Goal: Use online tool/utility: Use online tool/utility

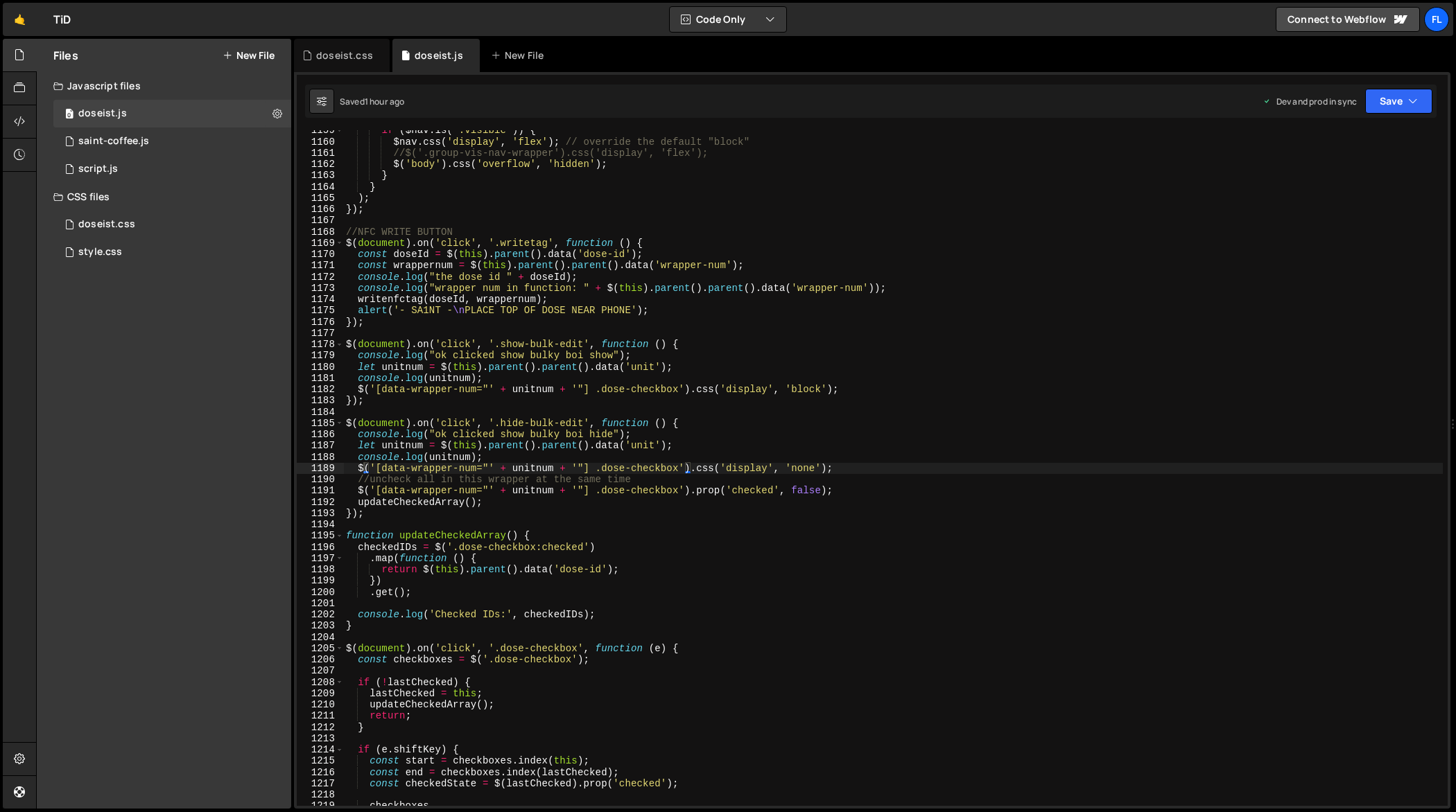
scroll to position [13079, 0]
click at [585, 319] on div "if ( $nav . is ( ':visible' )) { $nav . css ( 'display' , 'flex' ) ; // overrid…" at bounding box center [893, 475] width 1101 height 700
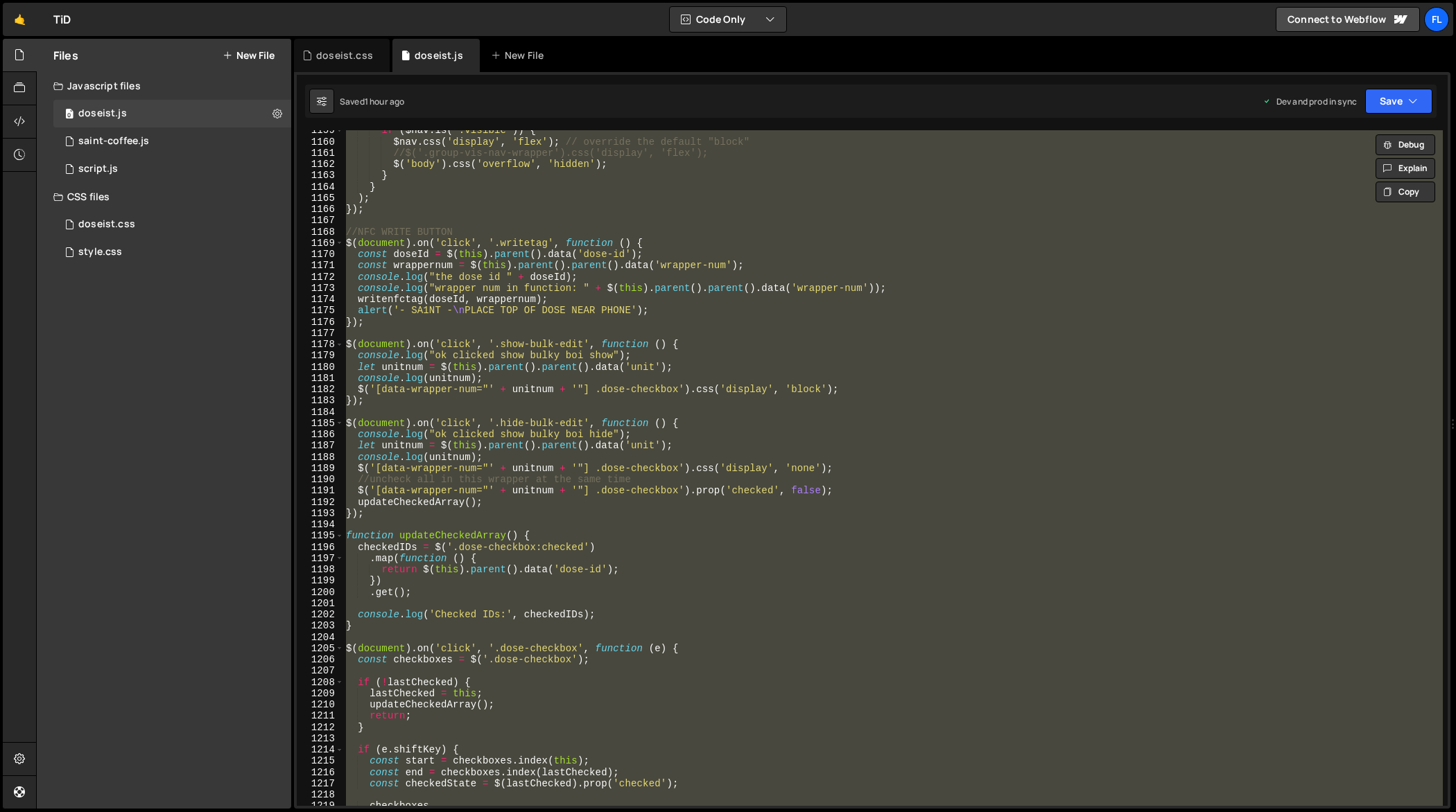
paste textarea
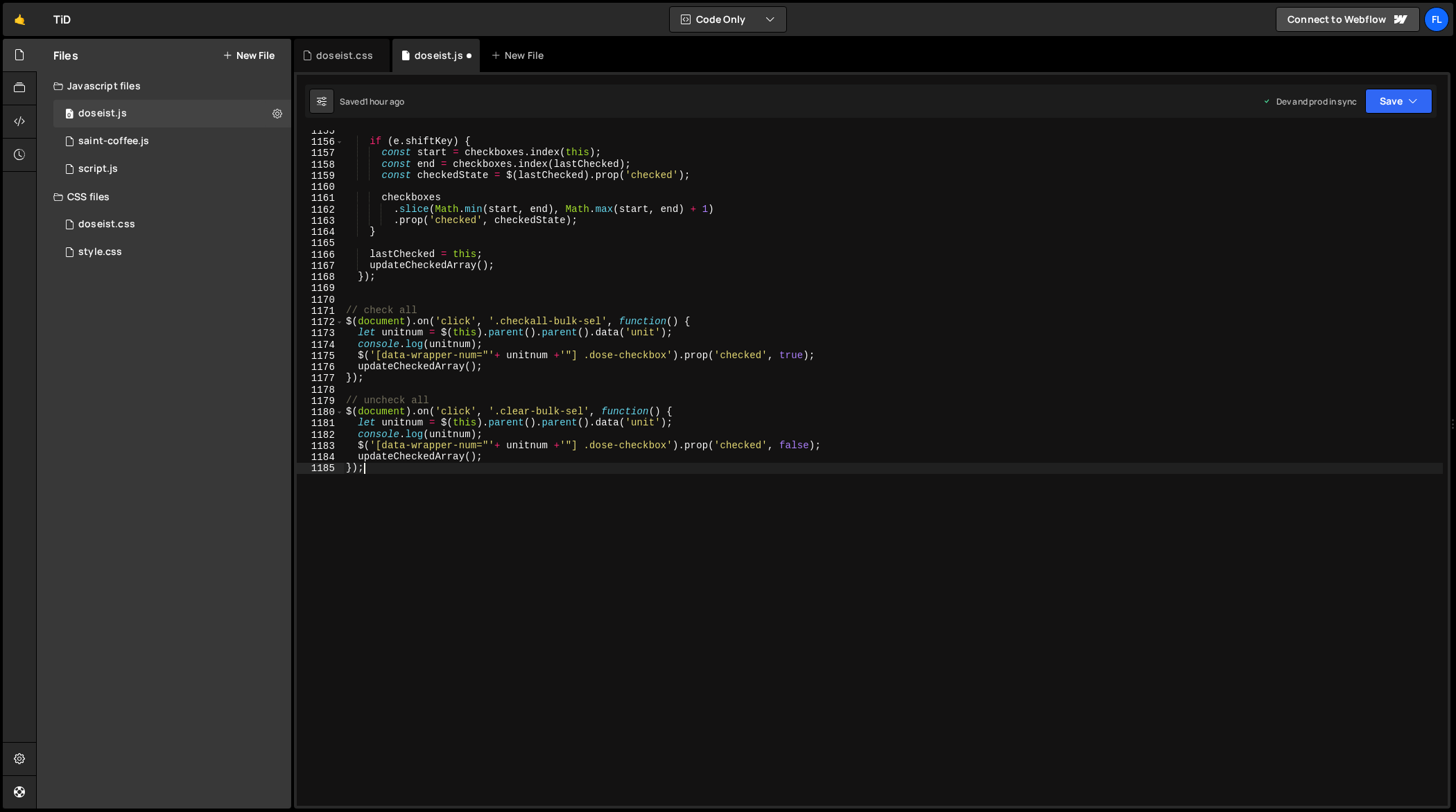
scroll to position [13035, 0]
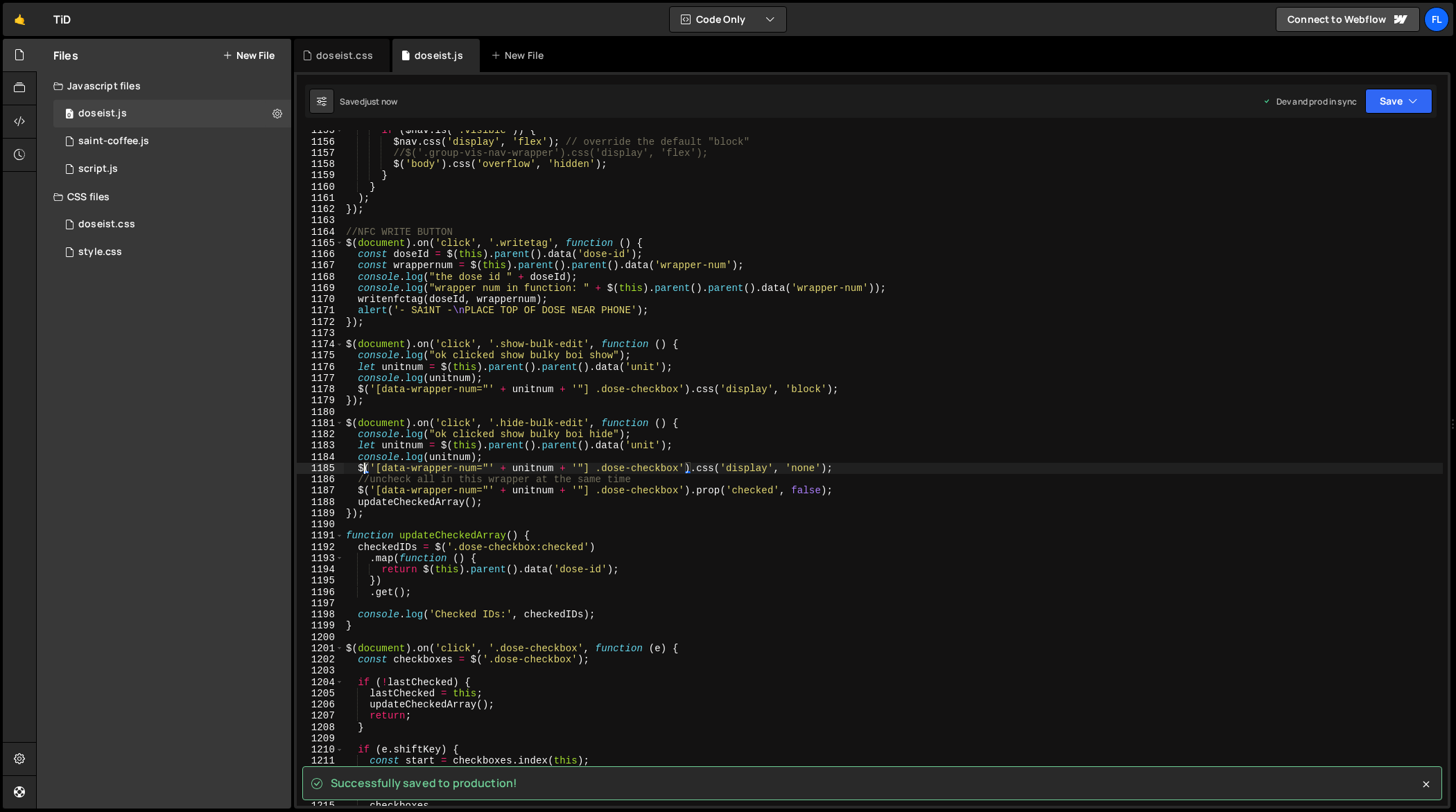
click at [920, 582] on div "if ( $nav . is ( ':visible' )) { $nav . css ( 'display' , 'flex' ) ; // overrid…" at bounding box center [893, 475] width 1101 height 700
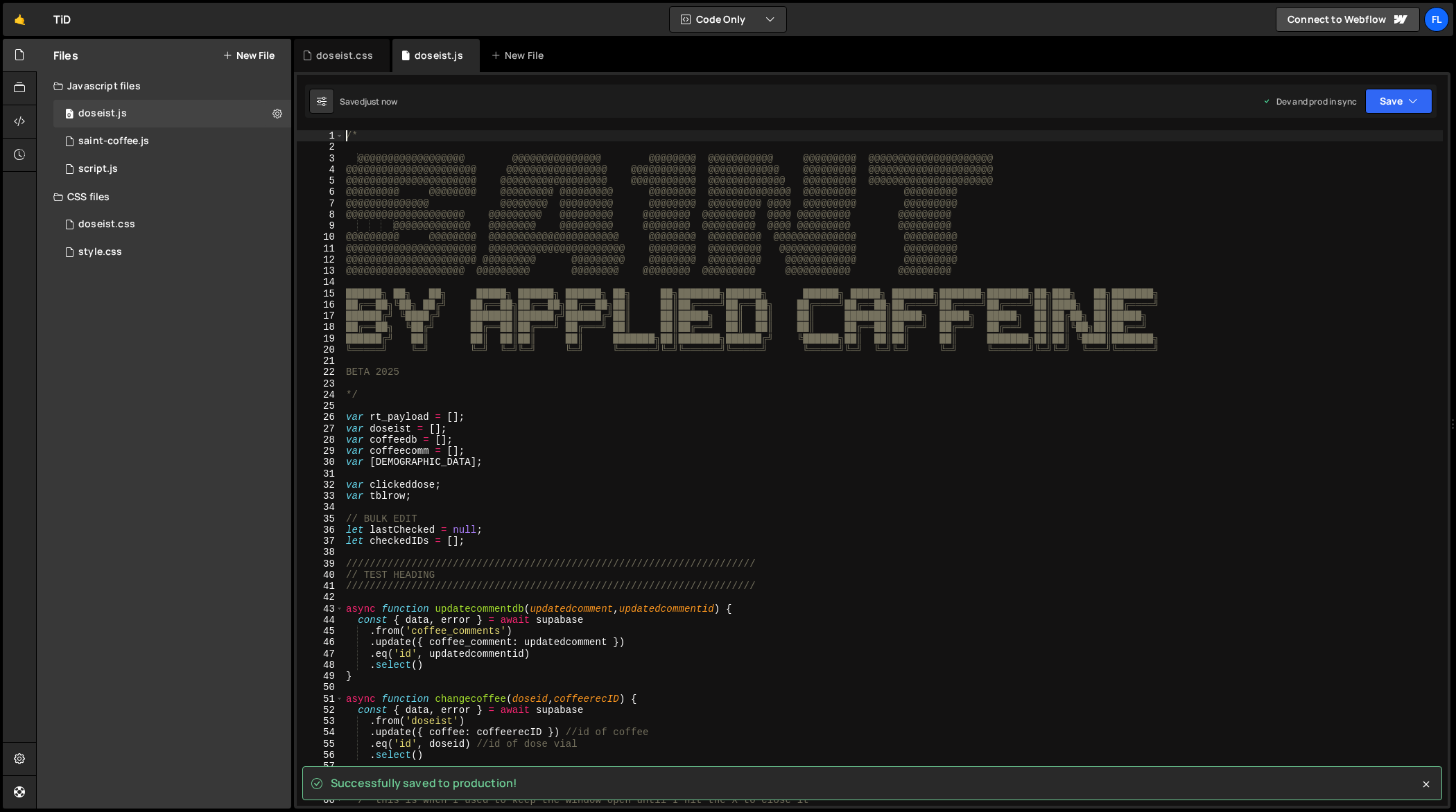
scroll to position [0, 0]
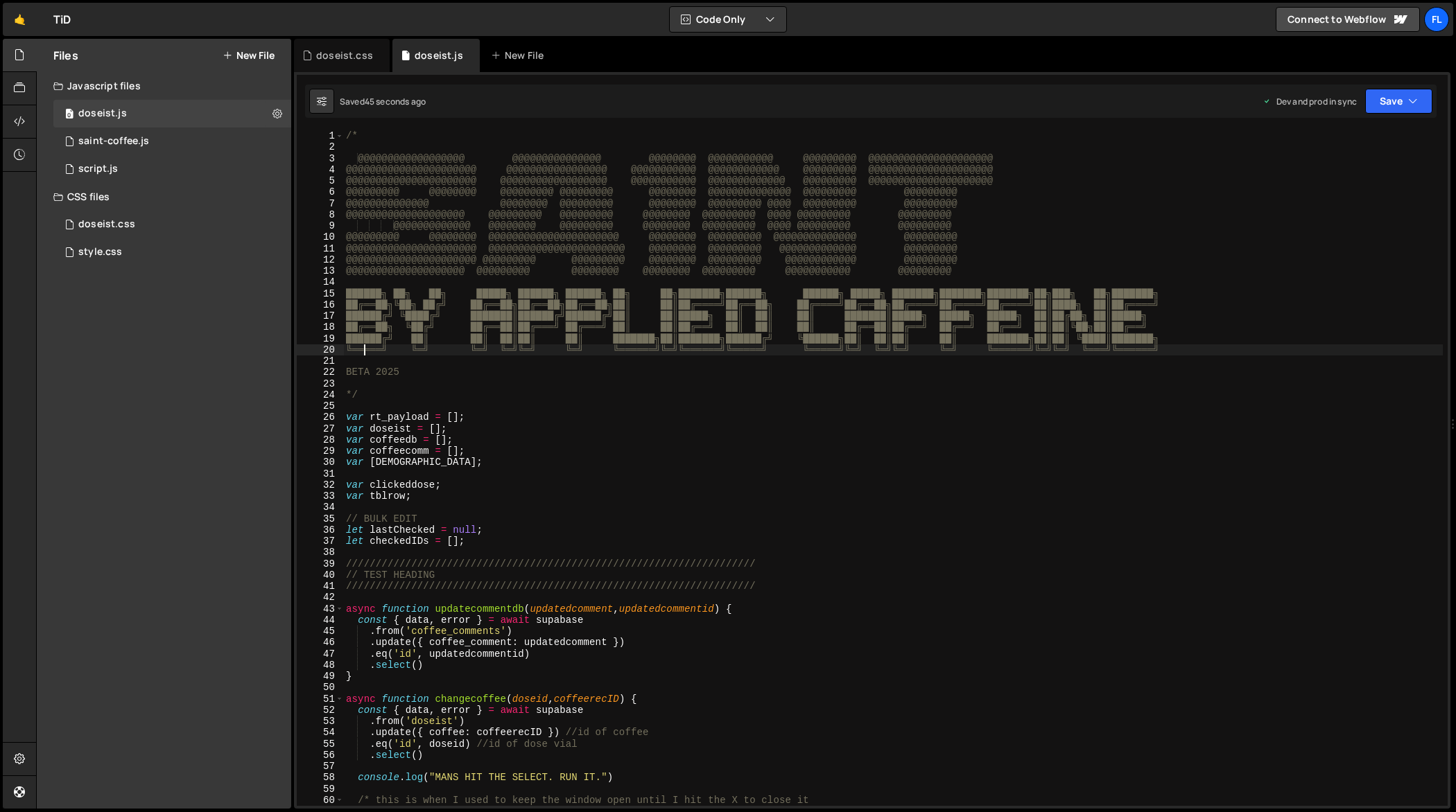
click at [361, 353] on div "/* @@@@@@@@@@@@@@@@@@ @@@@@@@@@@@@@@@ @@@@@@@@ @@@@@@@@@@@ @@@@@@@@@ @@@@@@@@@@…" at bounding box center [893, 480] width 1101 height 700
type textarea "╚═════╝ ╚═╝ ╚═╝ ╚═╝╚═╝ ╚═╝ ╚══════╝╚═╝╚══════╝╚═════╝ ╚═════╝╚═╝ ╚═╝╚═╝ ╚═╝ ╚══…"
click at [356, 361] on div "/* @@@@@@@@@@@@@@@@@@ @@@@@@@@@@@@@@@ @@@@@@@@ @@@@@@@@@@@ @@@@@@@@@ @@@@@@@@@@…" at bounding box center [893, 480] width 1101 height 700
click at [362, 148] on div "/* @@@@@@@@@@@@@@@@@@ @@@@@@@@@@@@@@@ @@@@@@@@ @@@@@@@@@@@ @@@@@@@@@ @@@@@@@@@@…" at bounding box center [893, 480] width 1101 height 700
type textarea "@@@@@@@@@@@@@@@@@@ @@@@@@@@@@@@@@@ @@@@@@@@ @@@@@@@@@@@ @@@@@@@@@ @@@@@@@@@@@@@…"
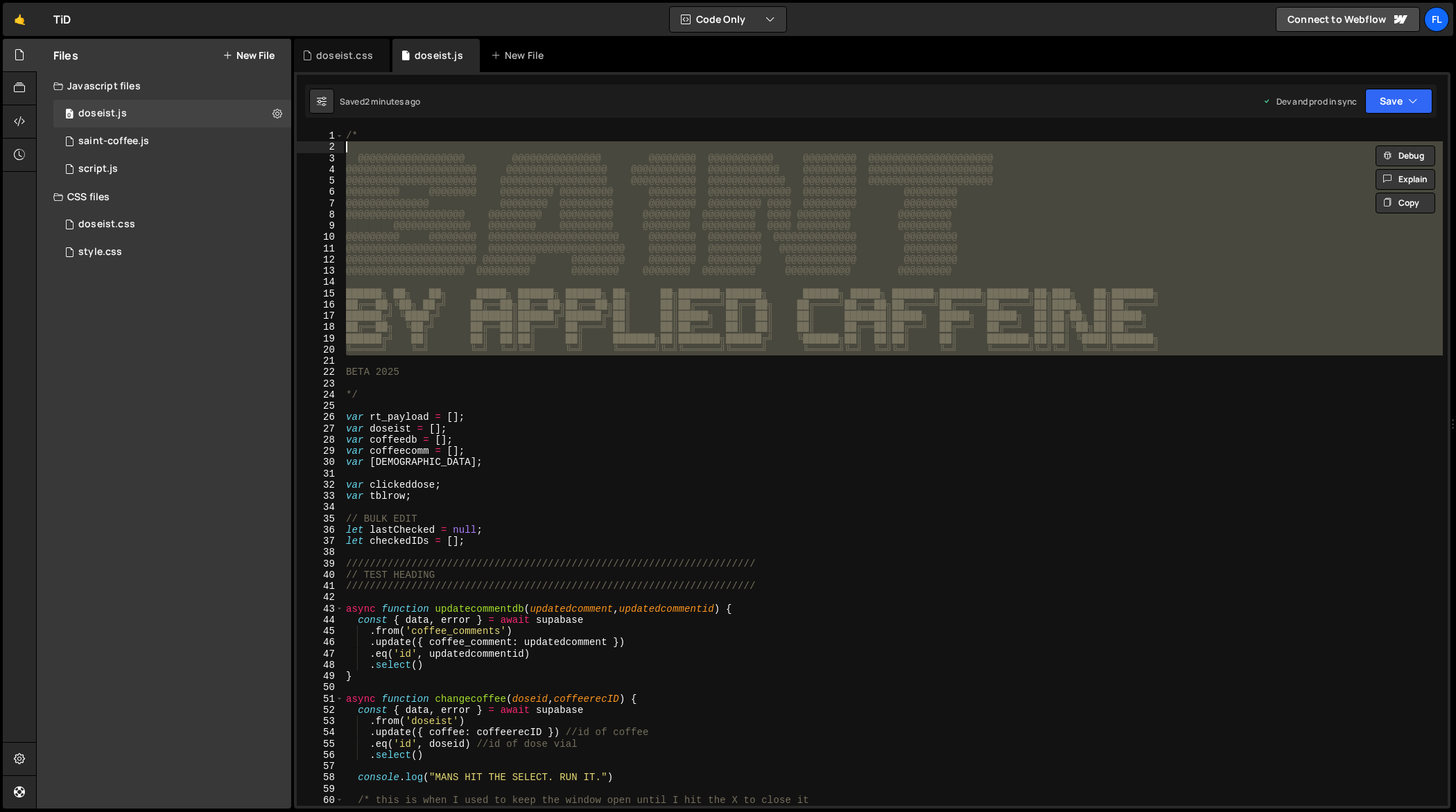
click at [461, 389] on div "/* @@@@@@@@@@@@@@@@@@ @@@@@@@@@@@@@@@ @@@@@@@@ @@@@@@@@@@@ @@@@@@@@@ @@@@@@@@@@…" at bounding box center [893, 480] width 1101 height 700
